Goal: Transaction & Acquisition: Purchase product/service

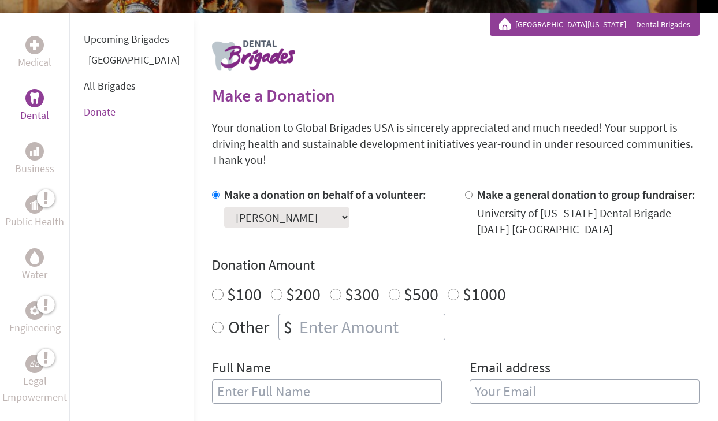
scroll to position [203, 0]
click at [448, 289] on input "$1000" at bounding box center [454, 295] width 12 height 12
radio input "true"
click at [294, 327] on div "Make a donation on behalf of a volunteer: Select a volunteer... [PERSON_NAME] […" at bounding box center [456, 302] width 488 height 231
radio input "true"
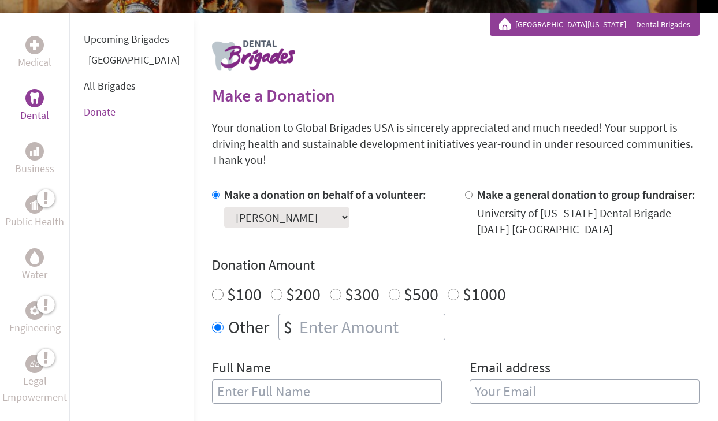
click at [302, 317] on input "number" at bounding box center [371, 326] width 148 height 25
type input "1500"
click at [350, 338] on div "Make a donation on behalf of a volunteer: Select a volunteer... [PERSON_NAME] […" at bounding box center [456, 302] width 488 height 231
type input "[PERSON_NAME]"
click at [600, 380] on input "email" at bounding box center [585, 392] width 230 height 24
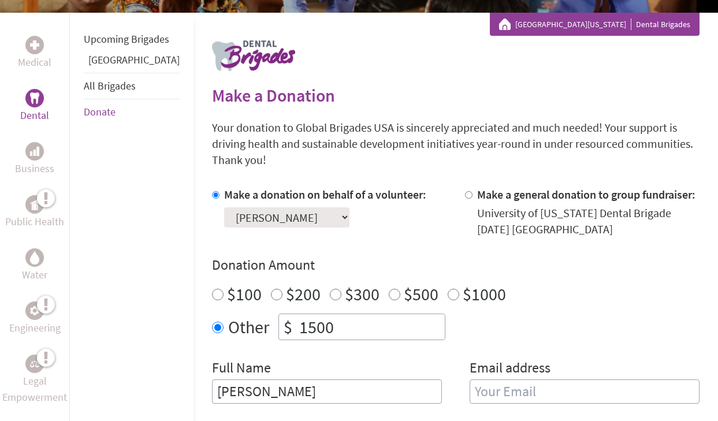
click at [477, 380] on input "email" at bounding box center [585, 392] width 230 height 24
type input "[EMAIL_ADDRESS][DOMAIN_NAME]"
click at [645, 291] on div "Donation Amount $100 $200 $300 $500 $1000 Other $ 1500" at bounding box center [456, 298] width 488 height 84
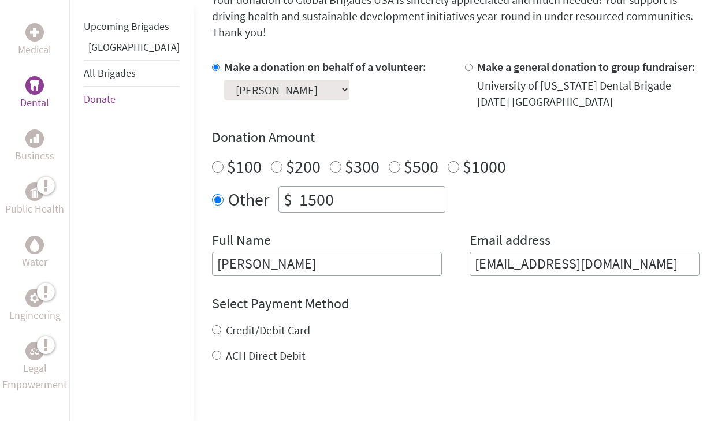
scroll to position [359, 0]
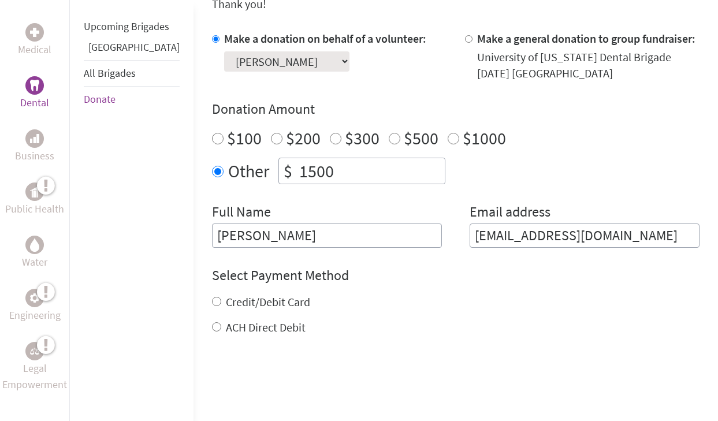
click at [227, 295] on label "Credit/Debit Card" at bounding box center [268, 302] width 84 height 14
click at [221, 297] on input "Credit/Debit Card" at bounding box center [216, 301] width 9 height 9
radio input "true"
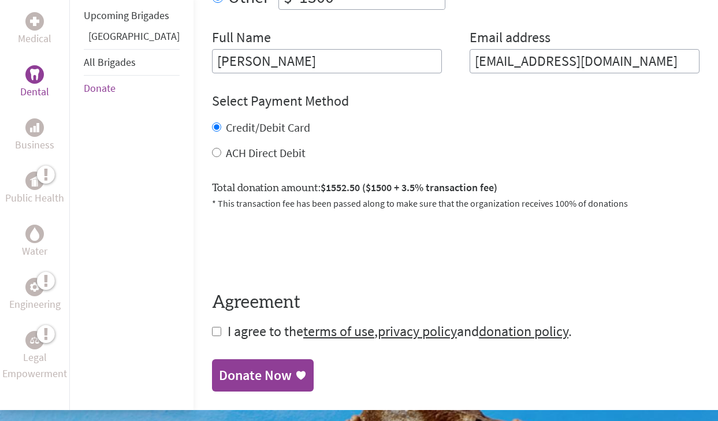
scroll to position [597, 0]
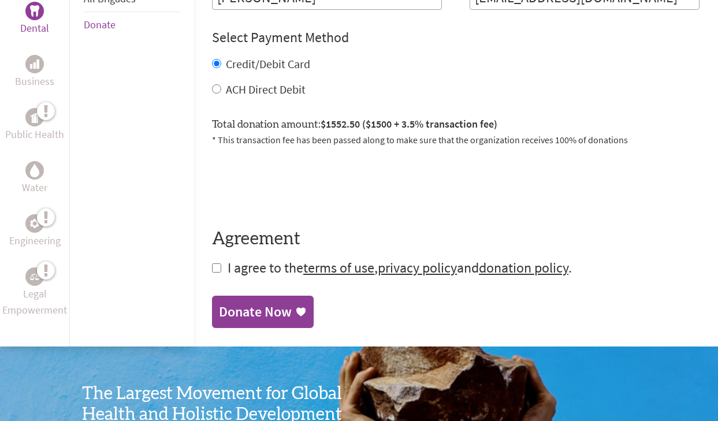
click at [212, 264] on input "checkbox" at bounding box center [216, 268] width 9 height 9
checkbox input "true"
click at [227, 303] on div "Donate Now" at bounding box center [255, 312] width 73 height 18
